Goal: Transaction & Acquisition: Register for event/course

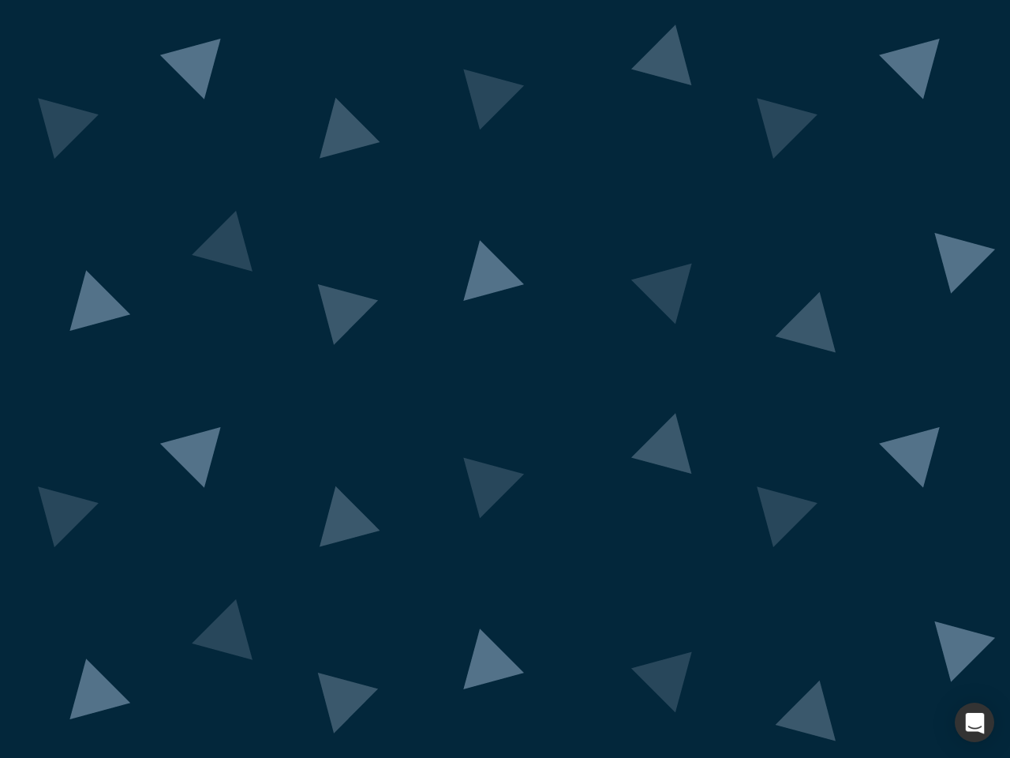
click at [975, 722] on div "button" at bounding box center [974, 722] width 39 height 39
